Goal: Information Seeking & Learning: Learn about a topic

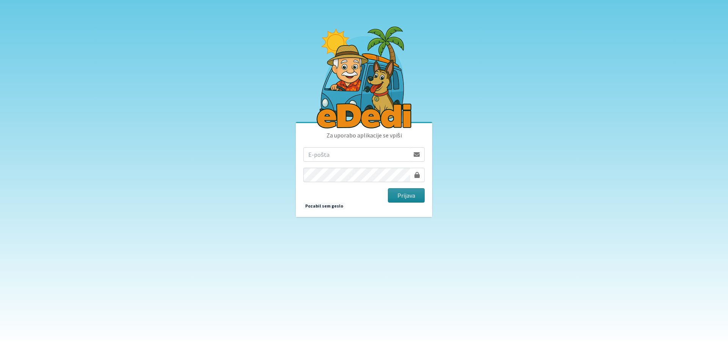
type input "rdecaraketa@t-2.si"
click at [412, 192] on button "Prijava" at bounding box center [406, 195] width 37 height 14
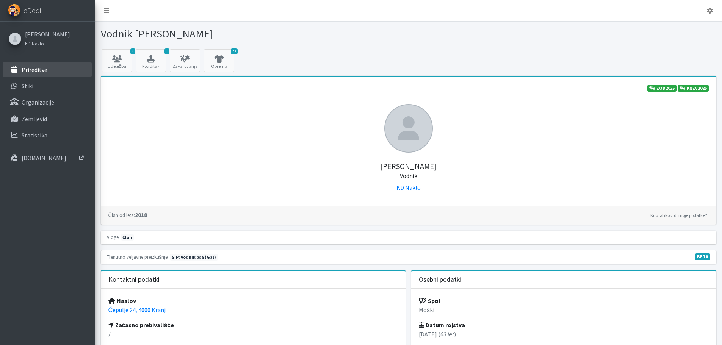
click at [33, 70] on p "Prireditve" at bounding box center [35, 70] width 26 height 8
click at [37, 70] on p "Prireditve" at bounding box center [35, 70] width 26 height 8
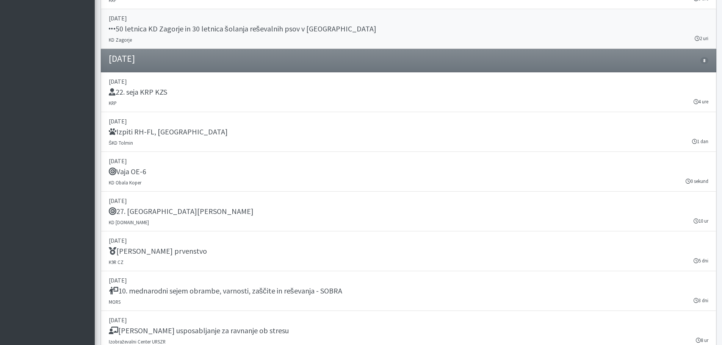
scroll to position [1021, 0]
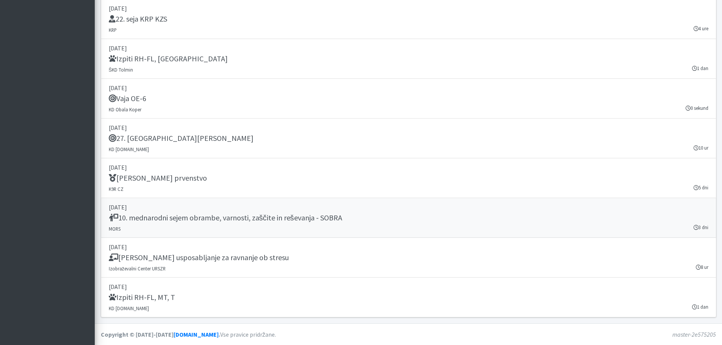
click at [264, 233] on link "24. september 2025 10. mednarodni sejem obrambe, varnosti, zaščite in reševanja…" at bounding box center [409, 218] width 616 height 40
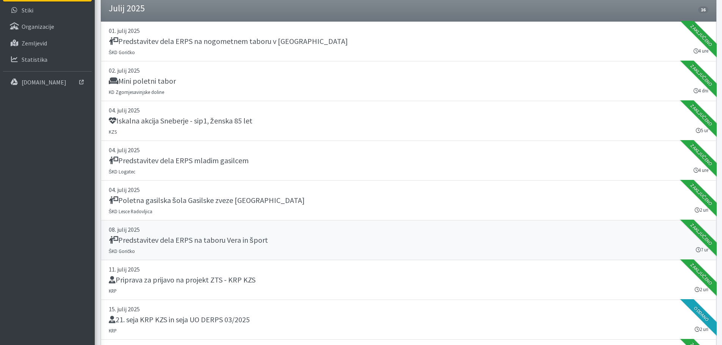
scroll to position [152, 0]
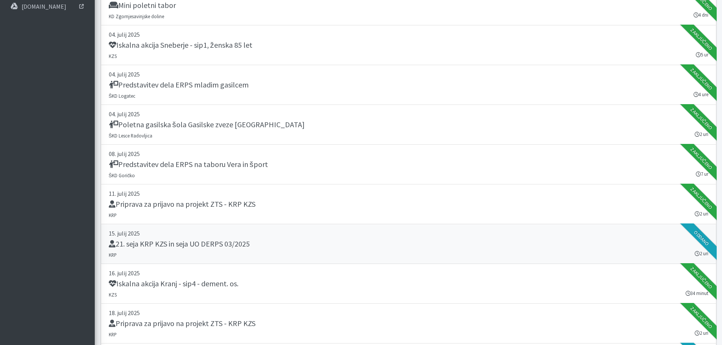
click at [190, 243] on h5 "21. seja KRP KZS in seja UO DERPS 03/2025" at bounding box center [179, 244] width 141 height 9
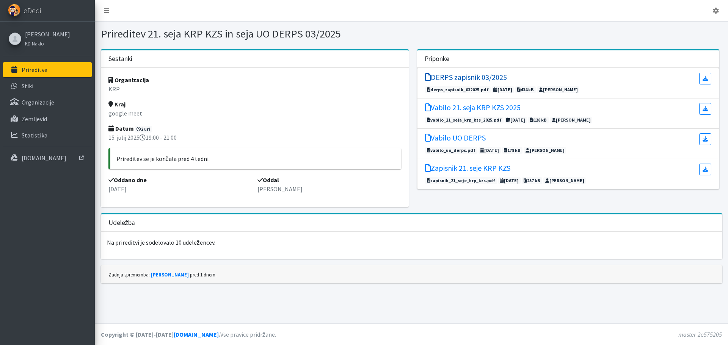
click at [450, 80] on h5 "DERPS zapisnik 03/2025" at bounding box center [466, 77] width 82 height 9
click at [458, 170] on h5 "Zapisnik 21. seje KRP KZS" at bounding box center [467, 168] width 85 height 9
click at [452, 146] on li "Vabilo UO DERPS vabilo_uo_derps.pdf 07. julij 2025 178 kB Katja Skulj" at bounding box center [568, 144] width 302 height 30
click at [453, 139] on h5 "Vabilo UO DERPS" at bounding box center [455, 137] width 61 height 9
click at [462, 102] on li "Vabilo 21. seja KRP KZS 2025 vabilo_21_seja_krp_kzs_2025.pdf 07. julij 2025 128…" at bounding box center [568, 114] width 302 height 30
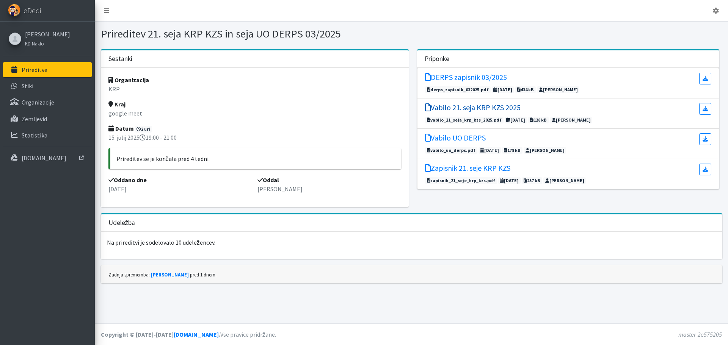
click at [464, 104] on h5 "Vabilo 21. seja KRP KZS 2025" at bounding box center [473, 107] width 96 height 9
click at [447, 78] on h5 "DERPS zapisnik 03/2025" at bounding box center [466, 77] width 82 height 9
click at [467, 170] on h5 "Zapisnik 21. seje KRP KZS" at bounding box center [467, 168] width 85 height 9
click at [38, 155] on p "[DOMAIN_NAME]" at bounding box center [44, 158] width 45 height 8
click at [34, 136] on p "Statistika" at bounding box center [35, 136] width 26 height 8
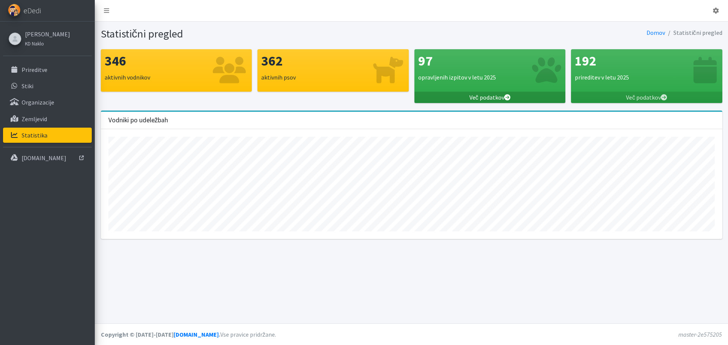
click at [486, 98] on link "Več podatkov" at bounding box center [489, 97] width 151 height 11
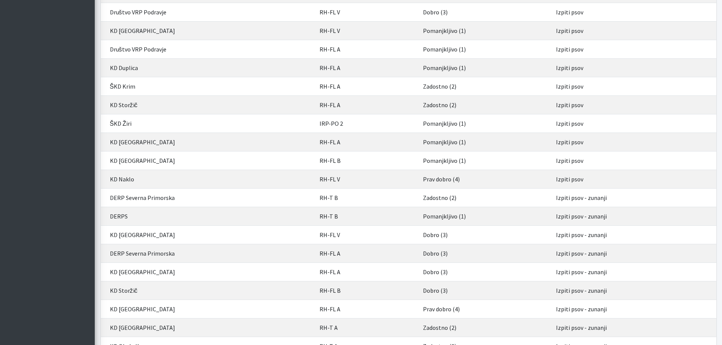
scroll to position [1668, 0]
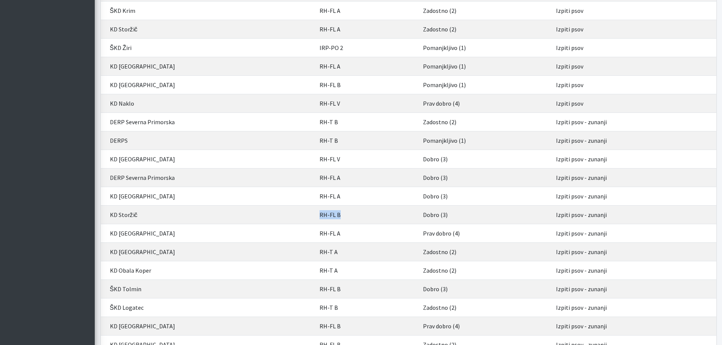
drag, startPoint x: 321, startPoint y: 215, endPoint x: 345, endPoint y: 215, distance: 24.3
click at [345, 215] on td "RH-FL B" at bounding box center [367, 215] width 104 height 19
click at [346, 215] on td "RH-FL B" at bounding box center [367, 215] width 104 height 19
drag, startPoint x: 323, startPoint y: 215, endPoint x: 344, endPoint y: 215, distance: 20.9
click at [344, 215] on td "RH-FL B" at bounding box center [367, 215] width 104 height 19
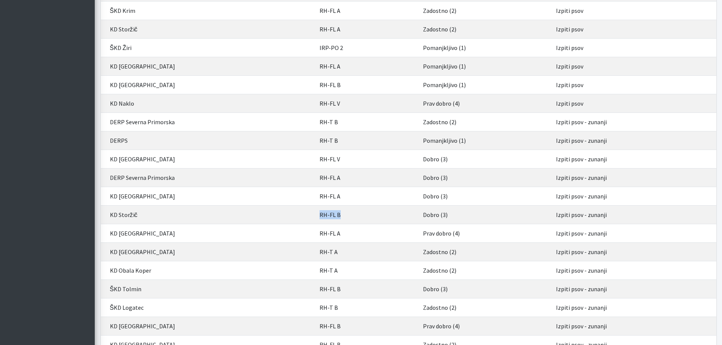
click at [345, 215] on td "RH-FL B" at bounding box center [367, 215] width 104 height 19
drag, startPoint x: 322, startPoint y: 215, endPoint x: 343, endPoint y: 216, distance: 20.9
click at [343, 216] on td "RH-FL B" at bounding box center [367, 215] width 104 height 19
drag, startPoint x: 322, startPoint y: 216, endPoint x: 345, endPoint y: 217, distance: 23.9
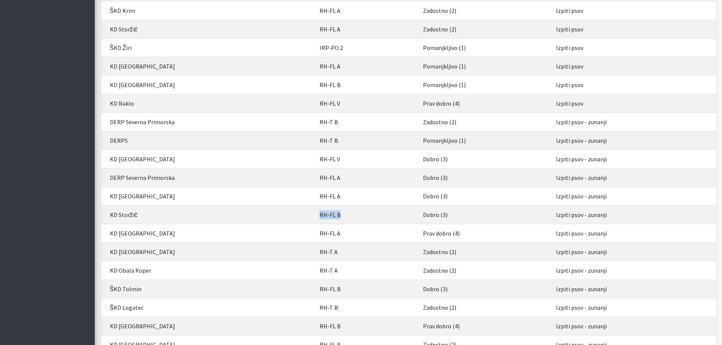
click at [344, 217] on td "RH-FL B" at bounding box center [367, 215] width 104 height 19
click at [345, 217] on td "RH-FL B" at bounding box center [367, 215] width 104 height 19
drag, startPoint x: 425, startPoint y: 215, endPoint x: 451, endPoint y: 214, distance: 26.2
click at [451, 214] on td "Dobro (3)" at bounding box center [485, 215] width 133 height 19
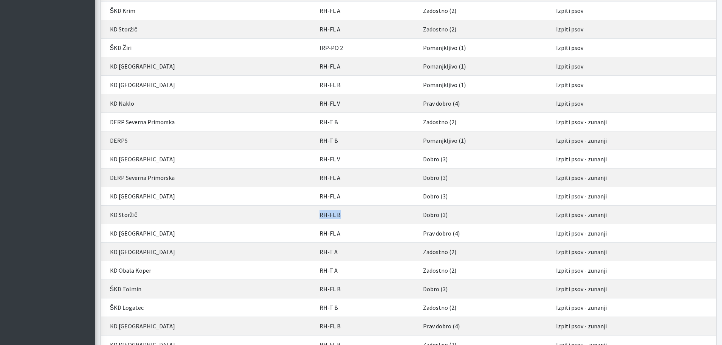
drag, startPoint x: 321, startPoint y: 216, endPoint x: 349, endPoint y: 213, distance: 28.6
click at [348, 213] on td "RH-FL B" at bounding box center [367, 215] width 104 height 19
click at [385, 211] on td "RH-FL B" at bounding box center [367, 215] width 104 height 19
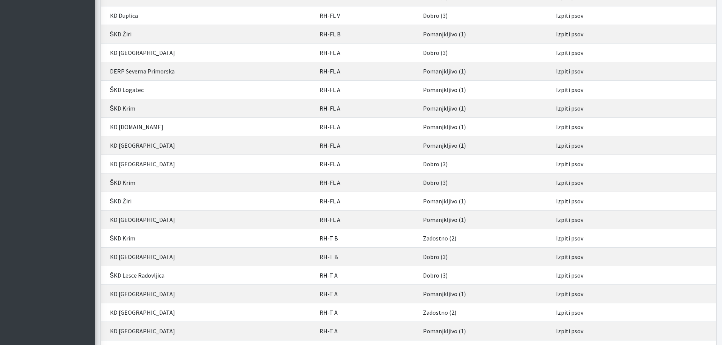
scroll to position [0, 0]
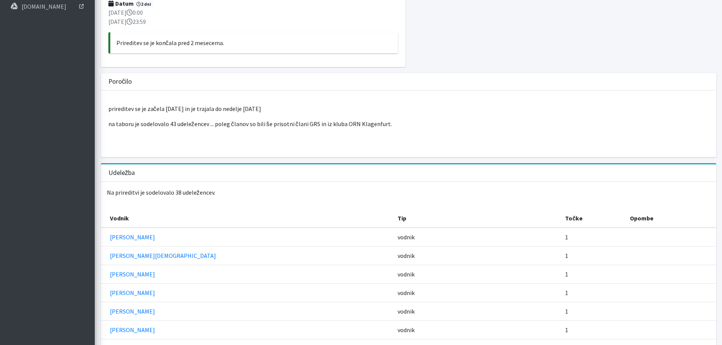
scroll to position [190, 0]
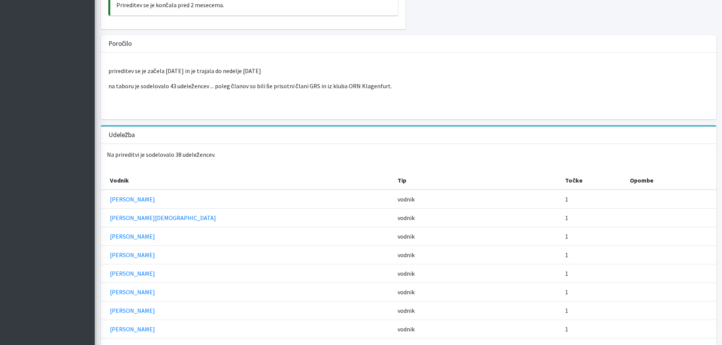
click at [389, 83] on p "na taboru je sodelovalo 43 udeležencev ... poleg članov so bili še prisotni čla…" at bounding box center [408, 86] width 601 height 9
click at [389, 85] on p "na taboru je sodelovalo 43 udeležencev ... poleg članov so bili še prisotni čla…" at bounding box center [408, 86] width 601 height 9
click at [385, 86] on p "na taboru je sodelovalo 43 udeležencev ... poleg članov so bili še prisotni čla…" at bounding box center [408, 86] width 601 height 9
click at [383, 86] on p "na taboru je sodelovalo 43 udeležencev ... poleg članov so bili še prisotni čla…" at bounding box center [408, 86] width 601 height 9
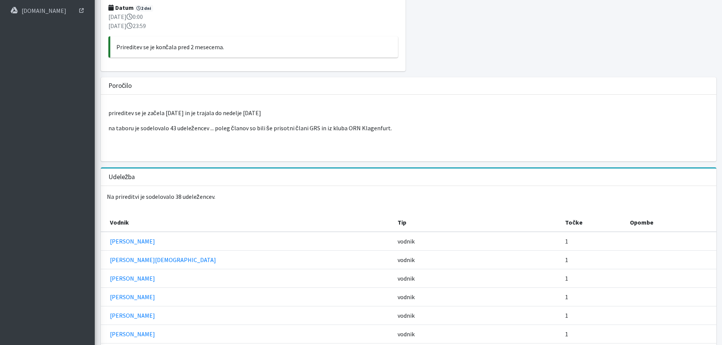
scroll to position [34, 0]
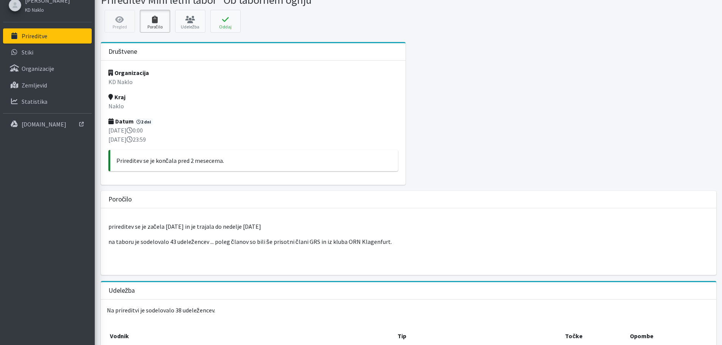
click at [158, 24] on link "Poročilo" at bounding box center [155, 21] width 30 height 23
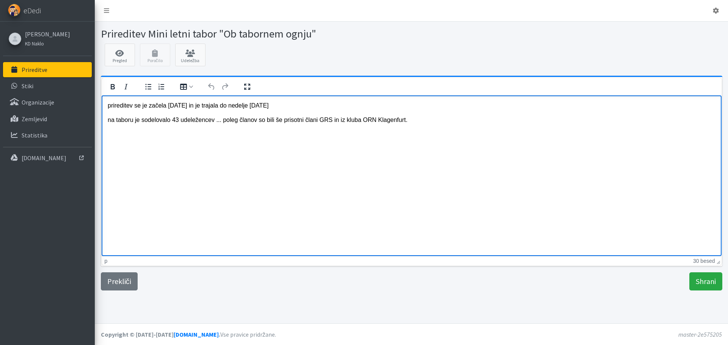
click at [410, 124] on p "na taboru je sodelovalo 43 udeležencev ... poleg članov so bili še prisotni čla…" at bounding box center [411, 120] width 608 height 8
click at [171, 135] on p "prireditev ,se je začela z30.5.2025--- (" at bounding box center [411, 134] width 608 height 8
click at [171, 135] on p "prireditev ,se je začela z [DATE]--- (" at bounding box center [411, 134] width 608 height 8
click at [229, 136] on p "prireditev ,se je začela [DATE]--- (" at bounding box center [411, 134] width 608 height 8
click at [210, 133] on p "prireditev ,se je začela [DATE]--- (" at bounding box center [411, 134] width 608 height 8
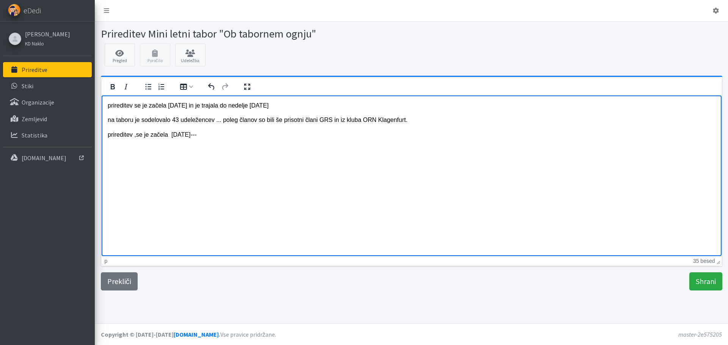
click at [206, 135] on p "prireditev ,se je začela [DATE]---" at bounding box center [411, 134] width 608 height 8
click at [109, 133] on p "prireditev ,se je začela [DATE]---" at bounding box center [411, 134] width 608 height 8
drag, startPoint x: 107, startPoint y: 134, endPoint x: 207, endPoint y: 145, distance: 100.7
click at [207, 145] on body "prireditev se je začela [DATE] in je trajala do nedelje [DATE] na taboru je sod…" at bounding box center [411, 251] width 608 height 300
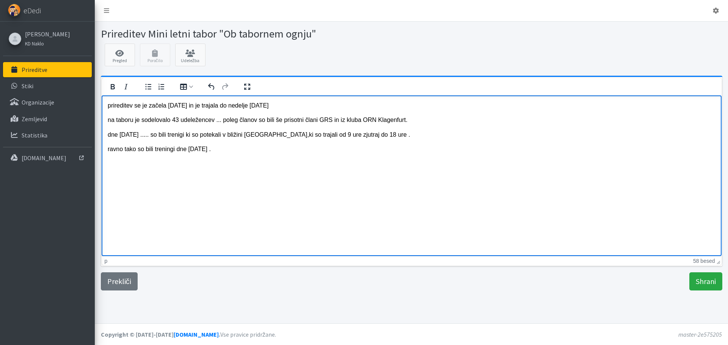
click at [214, 146] on p "ravno tako so bili treningi dne [DATE] ." at bounding box center [411, 149] width 608 height 8
click at [379, 137] on p "dne [DATE] ..... so bili trenigi ki so potekali v bližini [GEOGRAPHIC_DATA],ki …" at bounding box center [411, 134] width 608 height 8
click at [219, 151] on p "ravno tako so bili treningi dne [DATE] ." at bounding box center [411, 149] width 608 height 8
click at [217, 150] on p "ravno tako so bili treningi dne [DATE] .(iskanje v naravi )" at bounding box center [411, 149] width 608 height 8
click at [268, 152] on p "ravno tako so bili treningi dne [DATE] .(iskanje v naravi )" at bounding box center [411, 149] width 608 height 8
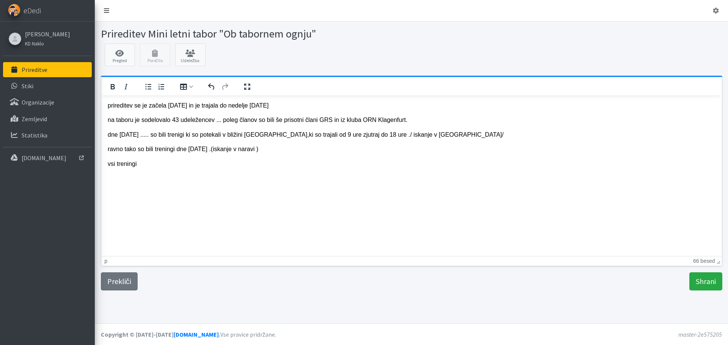
click at [106, 8] on icon at bounding box center [106, 11] width 5 height 6
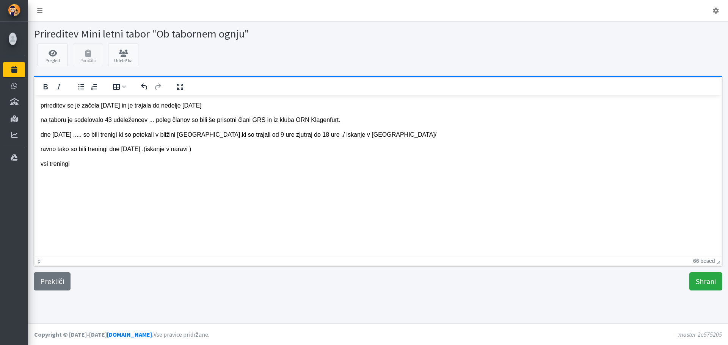
click at [89, 56] on div "Pregled Poročilo Udeležba" at bounding box center [378, 57] width 694 height 27
click at [53, 53] on icon at bounding box center [53, 54] width 26 height 8
